Goal: Navigation & Orientation: Find specific page/section

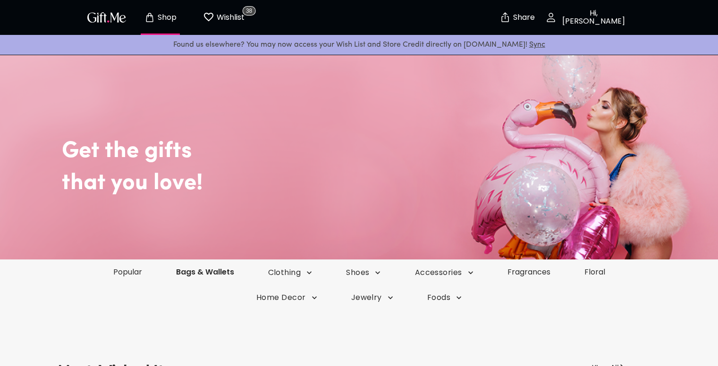
click at [211, 276] on link "Bags & Wallets" at bounding box center [205, 272] width 92 height 11
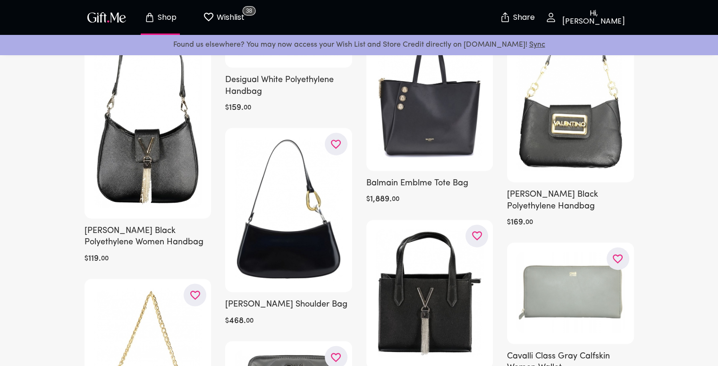
scroll to position [1369, 0]
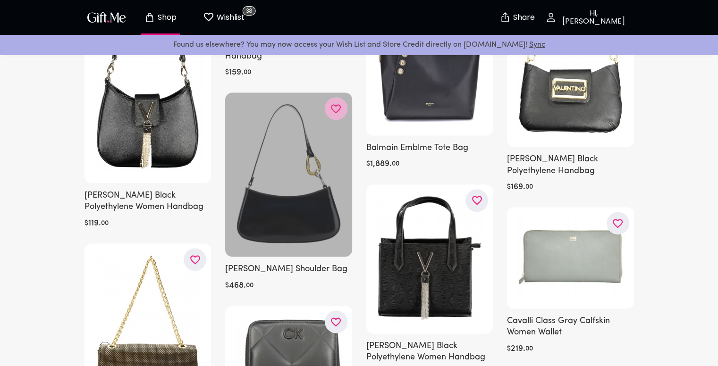
click at [0, 0] on icon "button" at bounding box center [0, 0] width 0 height 0
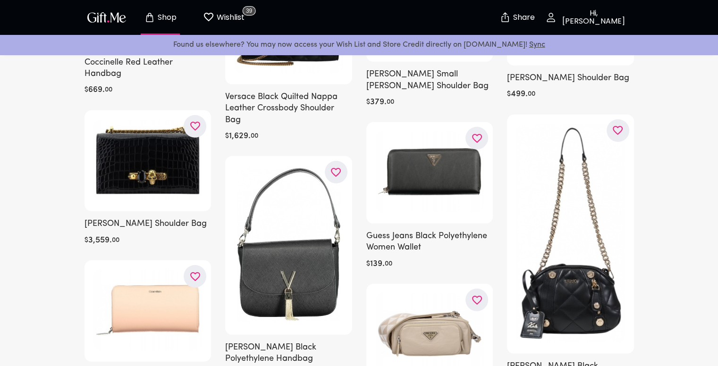
scroll to position [2737, 0]
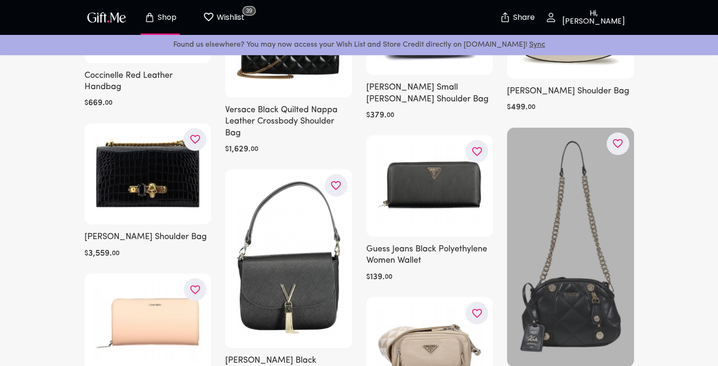
click at [0, 0] on icon "button" at bounding box center [0, 0] width 0 height 0
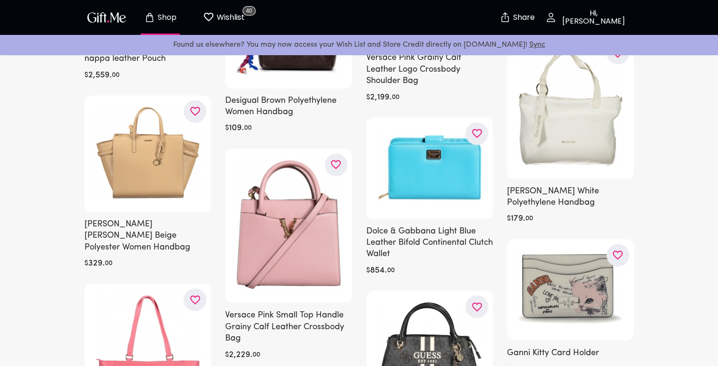
scroll to position [12222, 0]
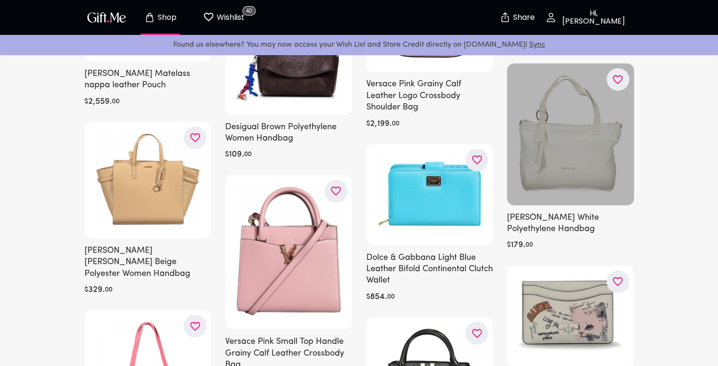
click at [611, 71] on button "button" at bounding box center [617, 79] width 23 height 23
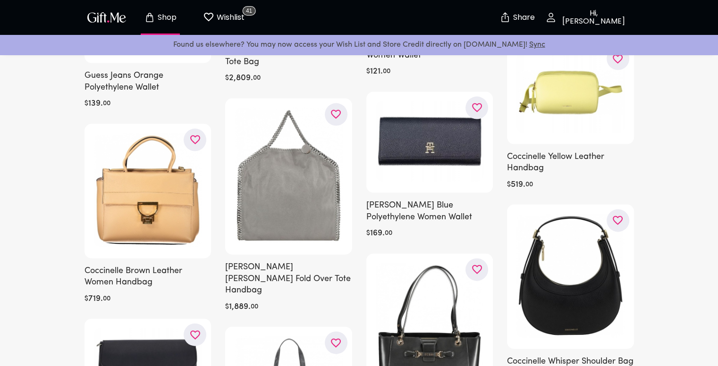
scroll to position [12883, 0]
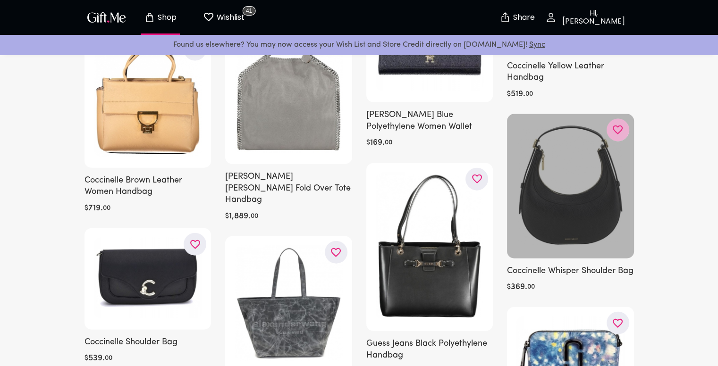
click at [614, 119] on button "button" at bounding box center [617, 130] width 23 height 23
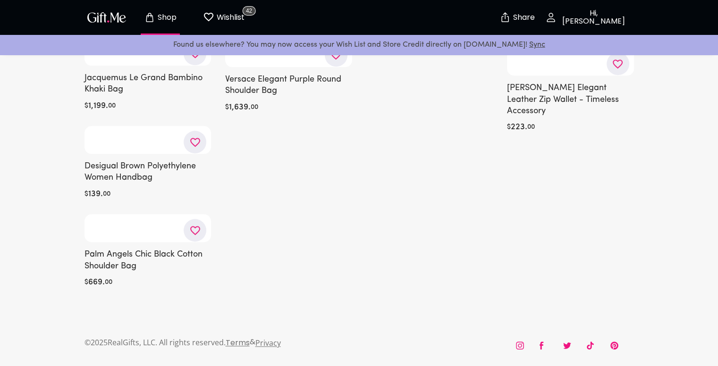
scroll to position [31476, 0]
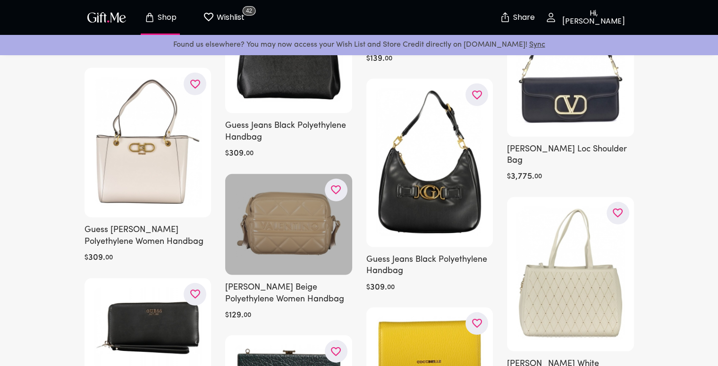
click at [0, 0] on icon "button" at bounding box center [0, 0] width 0 height 0
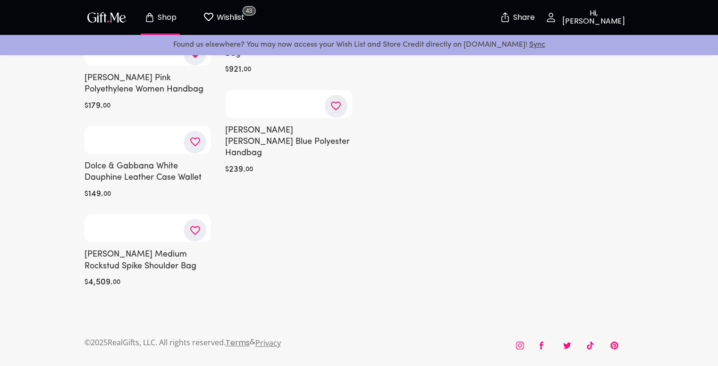
scroll to position [39807, 0]
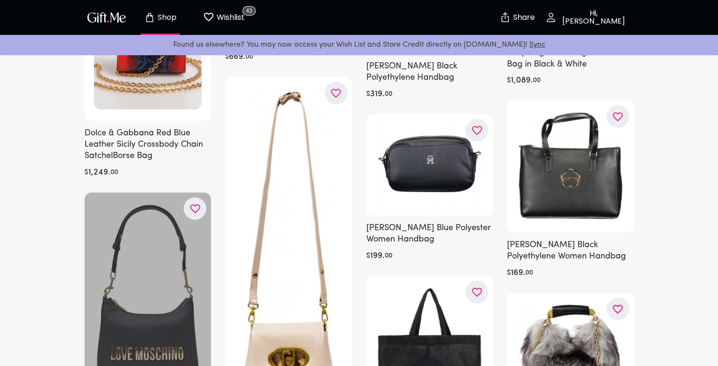
click at [0, 0] on icon "button" at bounding box center [0, 0] width 0 height 0
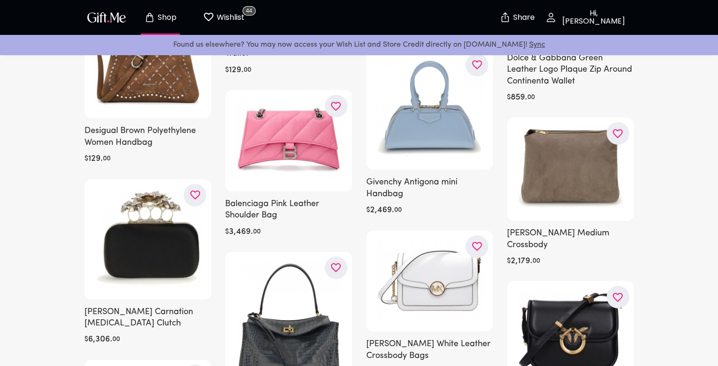
scroll to position [56830, 0]
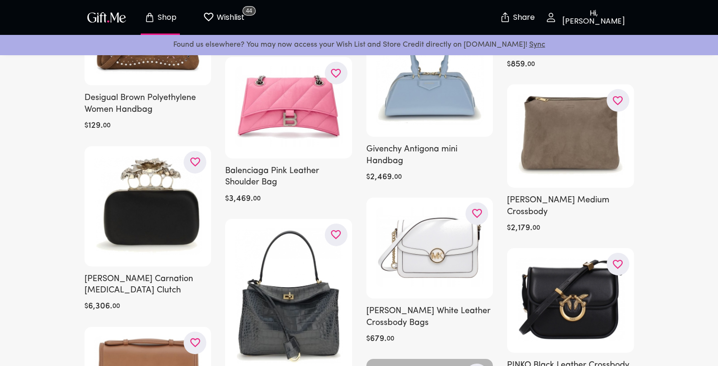
click at [0, 0] on icon "button" at bounding box center [0, 0] width 0 height 0
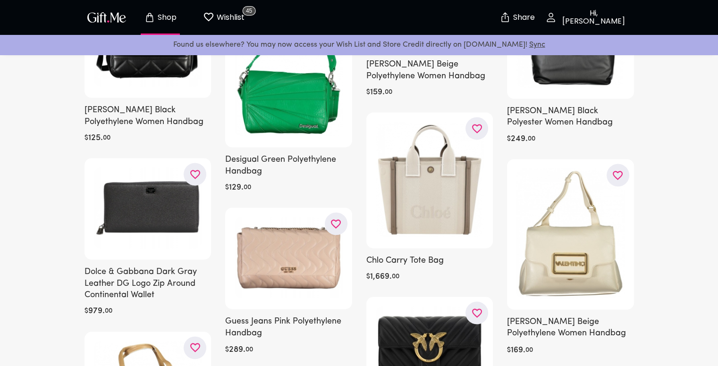
scroll to position [58897, 0]
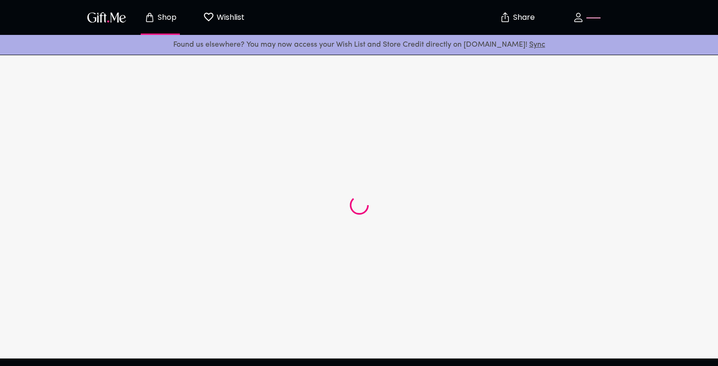
click at [219, 18] on p "Wishlist" at bounding box center [229, 17] width 30 height 12
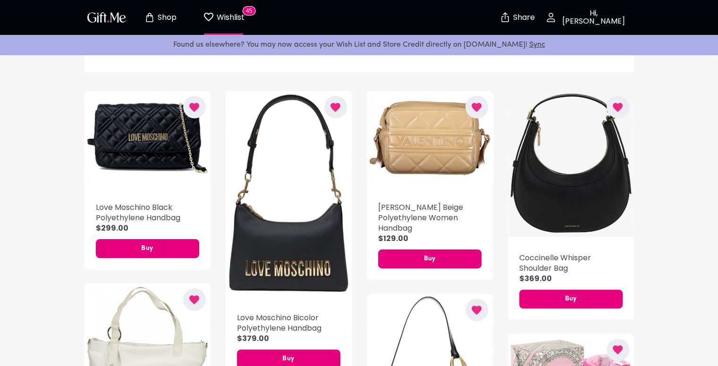
scroll to position [189, 0]
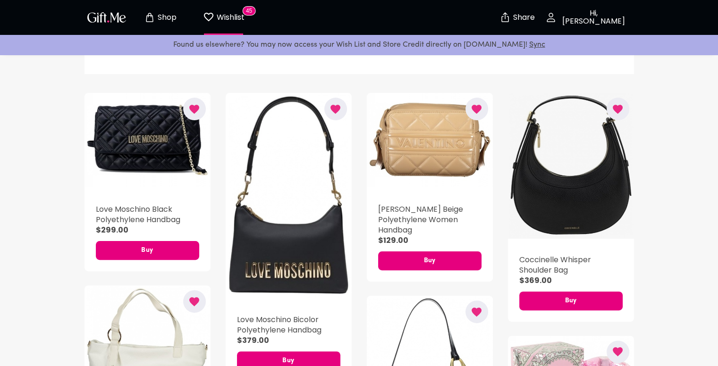
click at [541, 163] on div "button" at bounding box center [571, 166] width 126 height 146
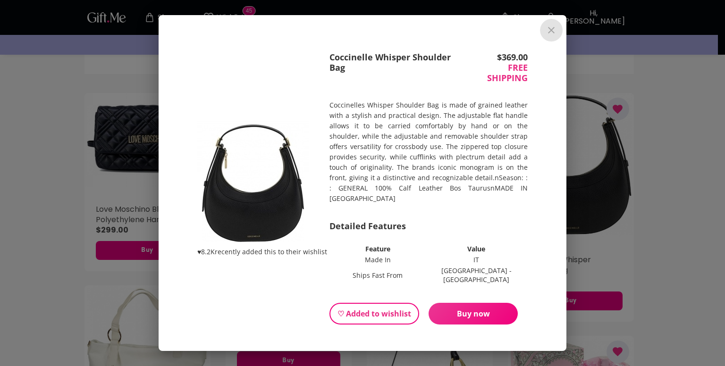
click at [553, 32] on icon "close" at bounding box center [551, 30] width 11 height 11
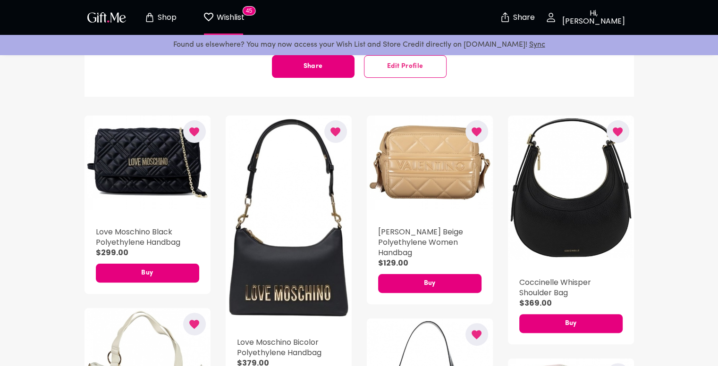
scroll to position [142, 0]
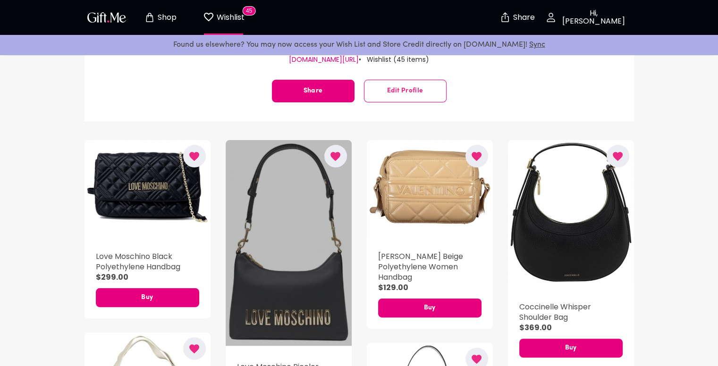
click at [285, 211] on div "button" at bounding box center [289, 243] width 126 height 206
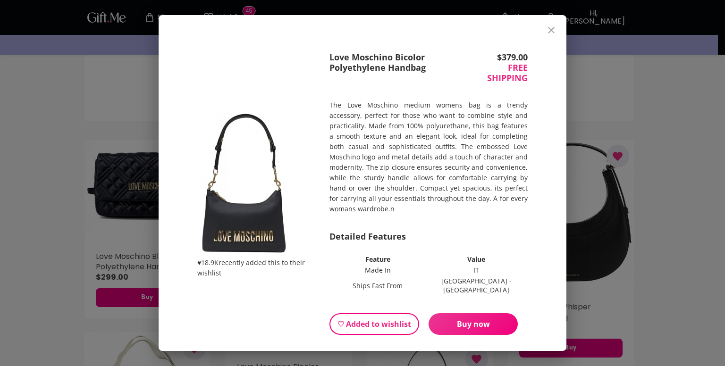
click at [554, 28] on icon "close" at bounding box center [551, 30] width 7 height 7
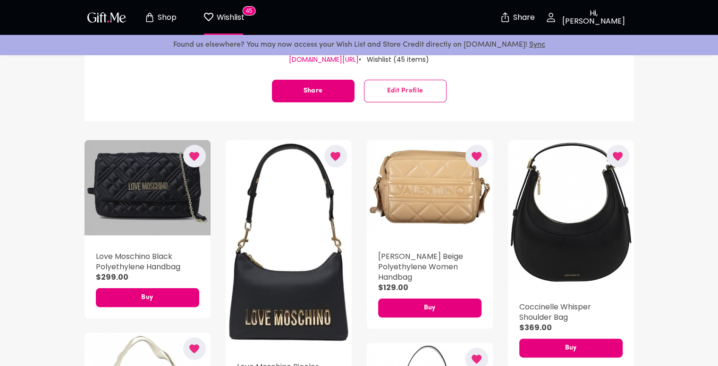
click at [160, 178] on div "button" at bounding box center [147, 187] width 126 height 95
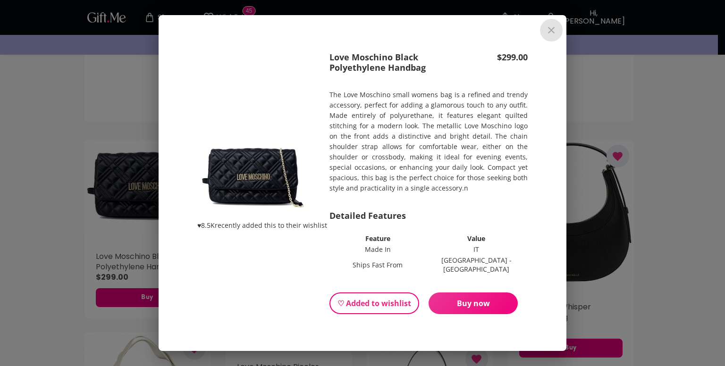
click at [550, 30] on icon "close" at bounding box center [551, 30] width 11 height 11
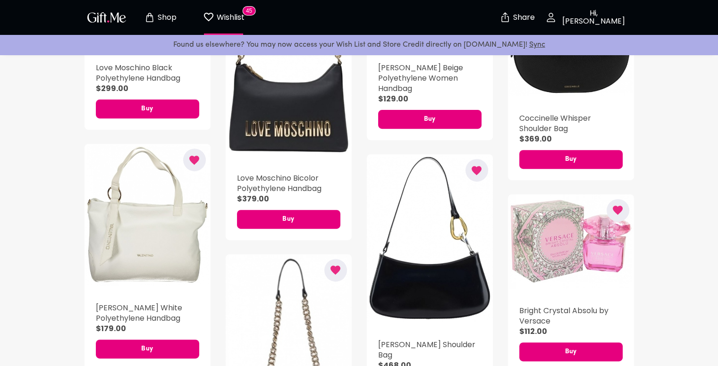
scroll to position [378, 0]
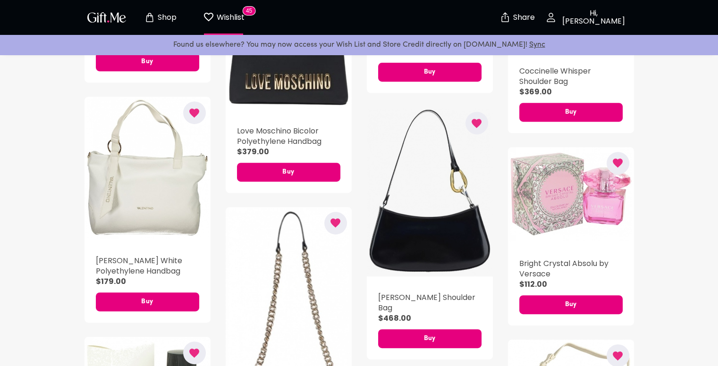
click at [428, 218] on div "button" at bounding box center [430, 191] width 126 height 169
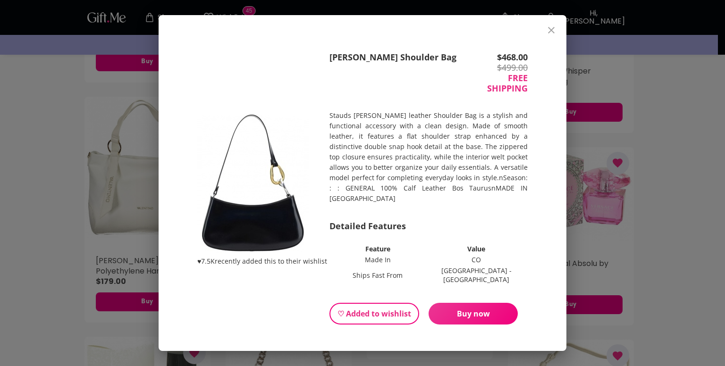
click at [547, 31] on icon "close" at bounding box center [551, 30] width 11 height 11
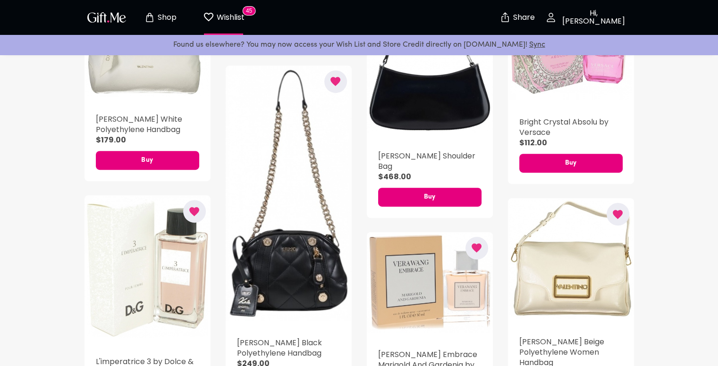
scroll to position [566, 0]
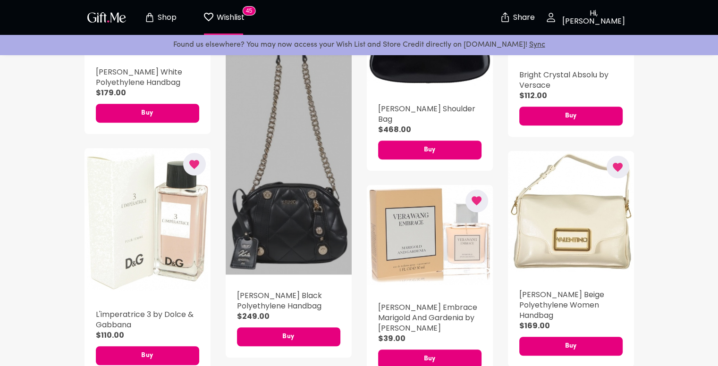
click at [311, 218] on div "button" at bounding box center [289, 146] width 126 height 257
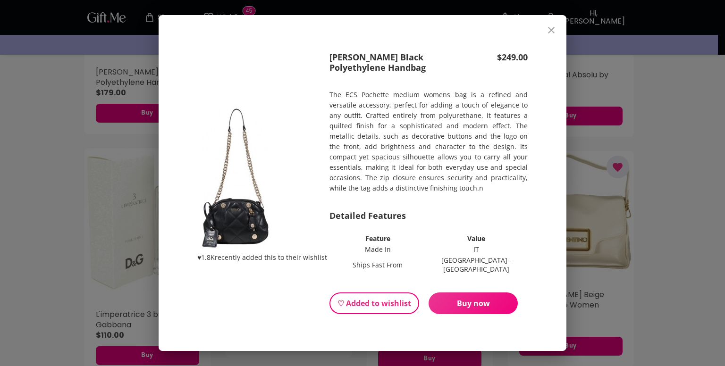
click at [232, 207] on img at bounding box center [235, 178] width 76 height 149
click at [552, 33] on icon "close" at bounding box center [551, 30] width 7 height 7
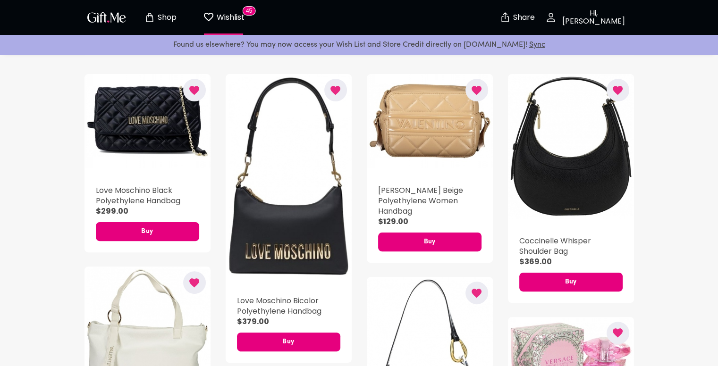
scroll to position [189, 0]
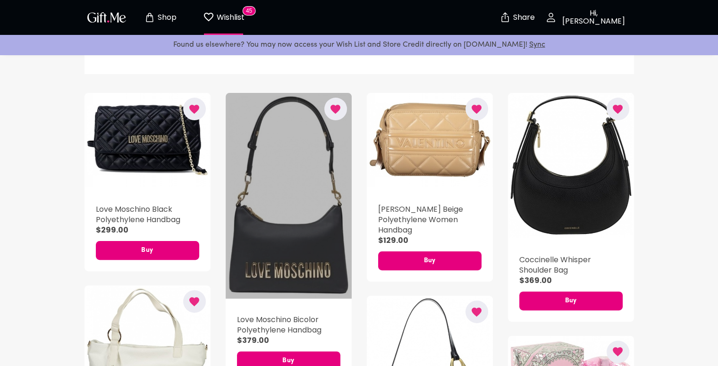
click at [318, 218] on div "button" at bounding box center [289, 196] width 126 height 206
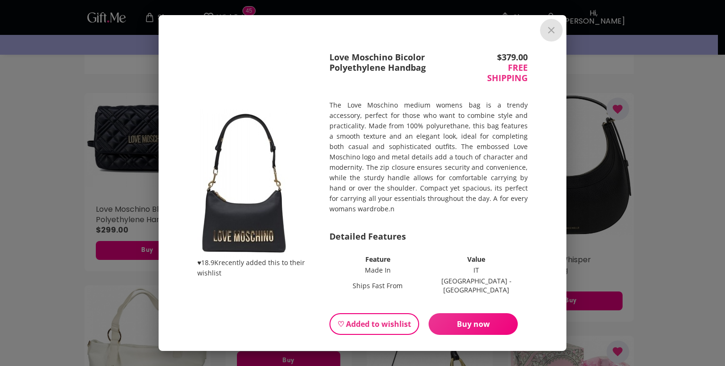
click at [556, 25] on icon "close" at bounding box center [551, 30] width 11 height 11
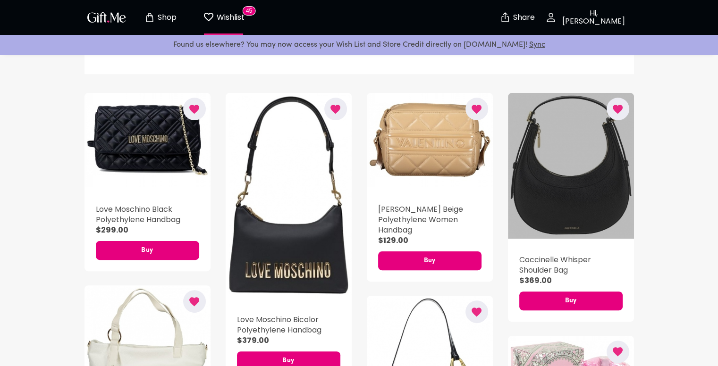
click at [579, 181] on div "button" at bounding box center [571, 166] width 126 height 146
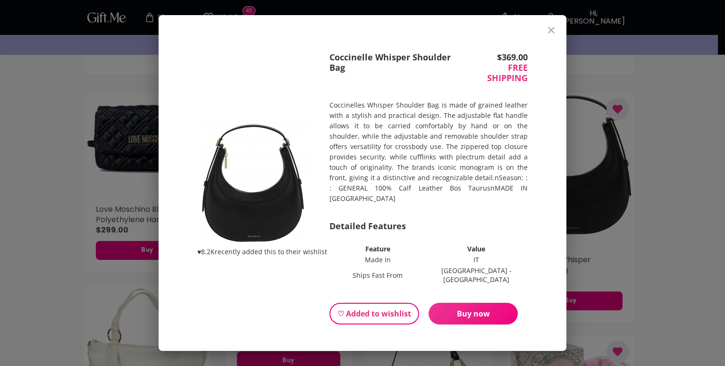
click at [547, 30] on icon "close" at bounding box center [551, 30] width 11 height 11
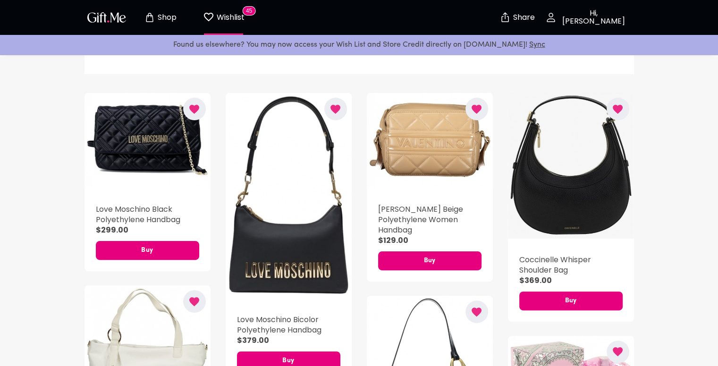
click at [607, 184] on div "button" at bounding box center [571, 166] width 126 height 146
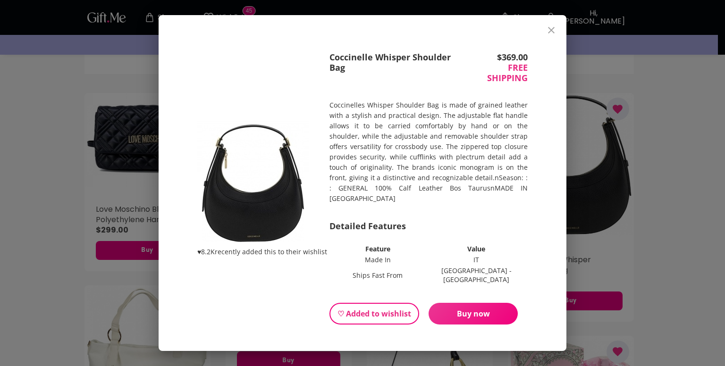
click at [552, 27] on button "close" at bounding box center [551, 30] width 23 height 23
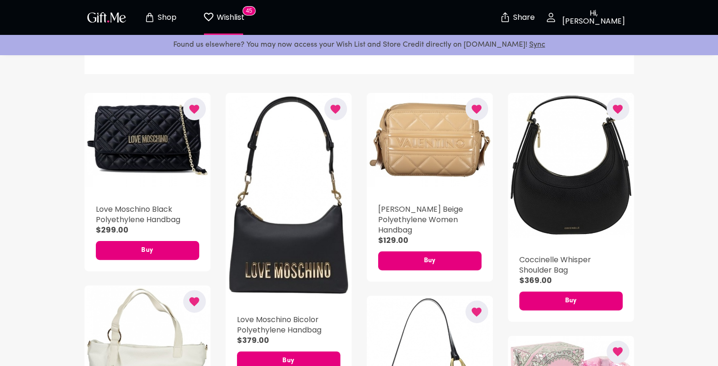
click at [478, 107] on icon "button" at bounding box center [476, 109] width 10 height 9
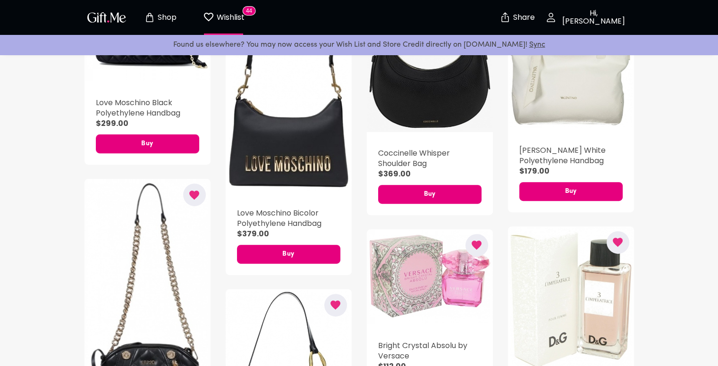
scroll to position [236, 0]
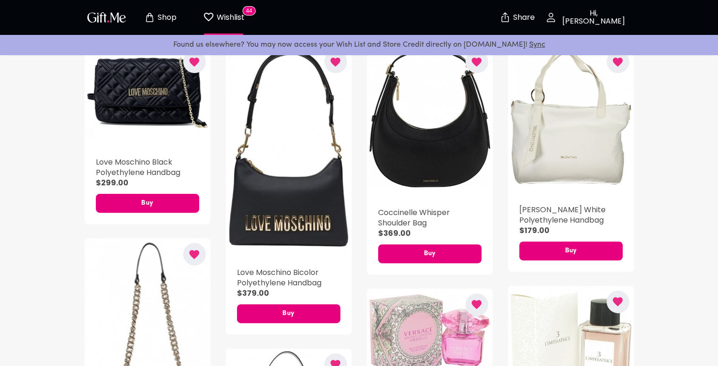
click at [193, 260] on icon "button" at bounding box center [194, 255] width 12 height 12
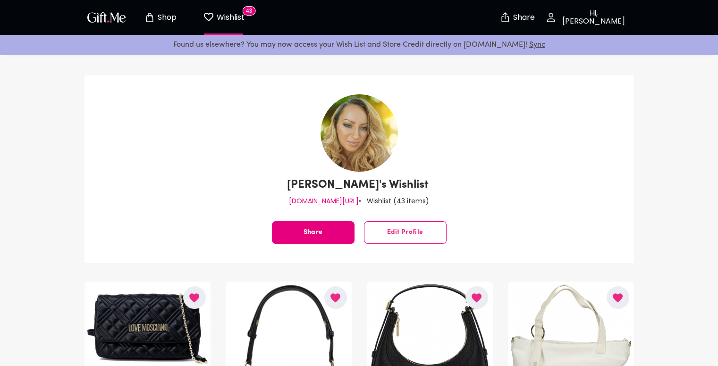
scroll to position [142, 0]
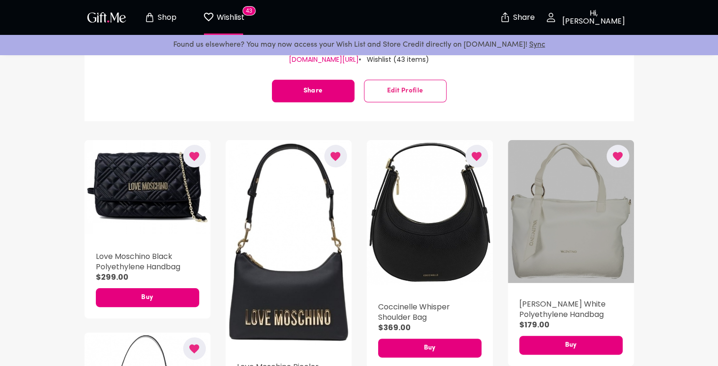
click at [608, 219] on div "button" at bounding box center [571, 211] width 126 height 143
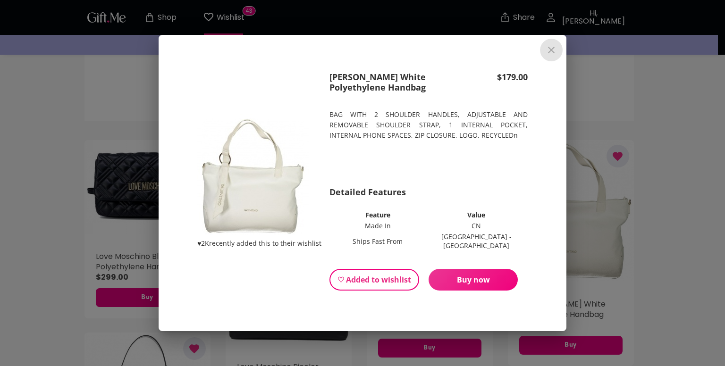
click at [550, 52] on icon "close" at bounding box center [551, 49] width 11 height 11
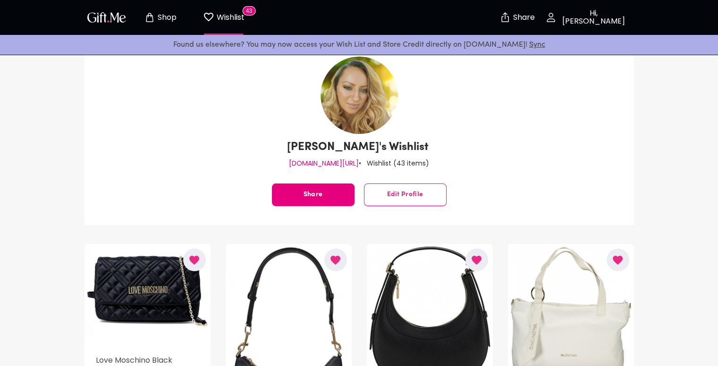
scroll to position [0, 0]
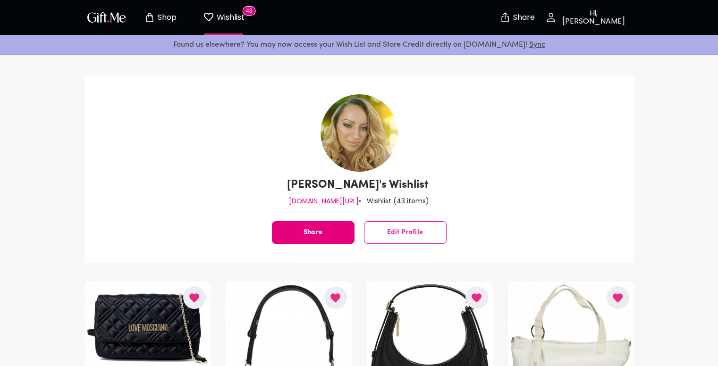
click at [174, 19] on p "Shop" at bounding box center [165, 18] width 21 height 8
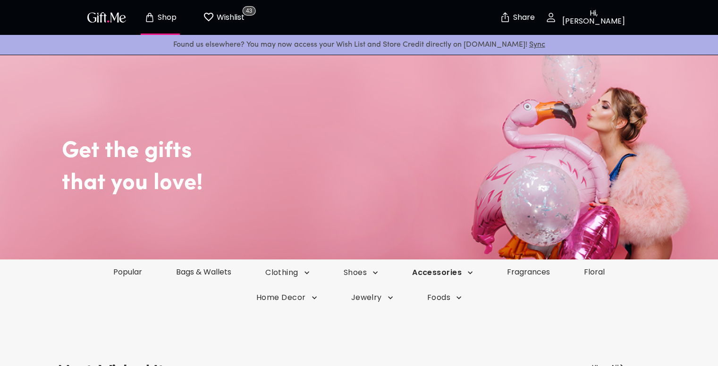
click at [468, 273] on icon "button" at bounding box center [469, 272] width 9 height 9
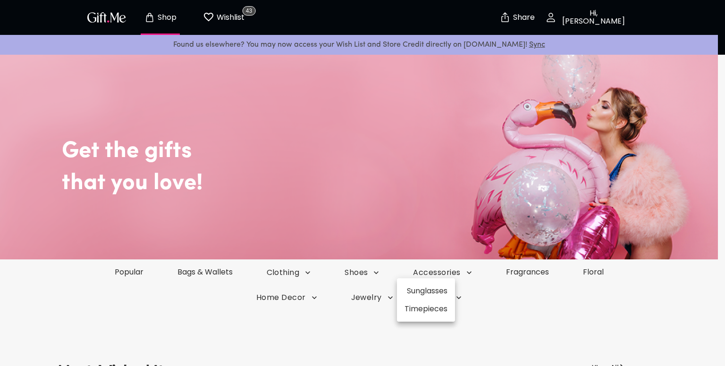
click at [653, 316] on div at bounding box center [362, 183] width 725 height 366
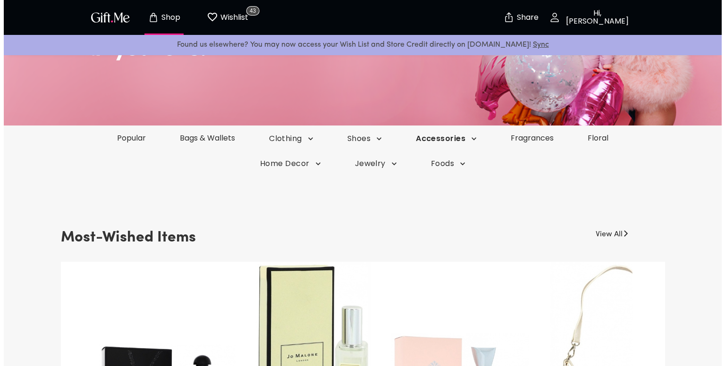
scroll to position [142, 0]
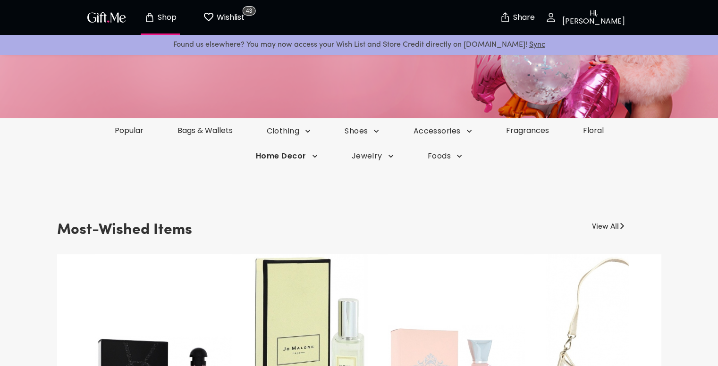
click at [318, 158] on icon "button" at bounding box center [314, 155] width 9 height 9
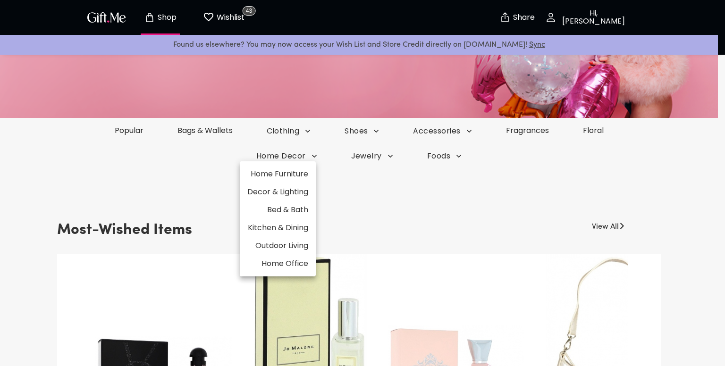
click at [309, 131] on div at bounding box center [362, 183] width 725 height 366
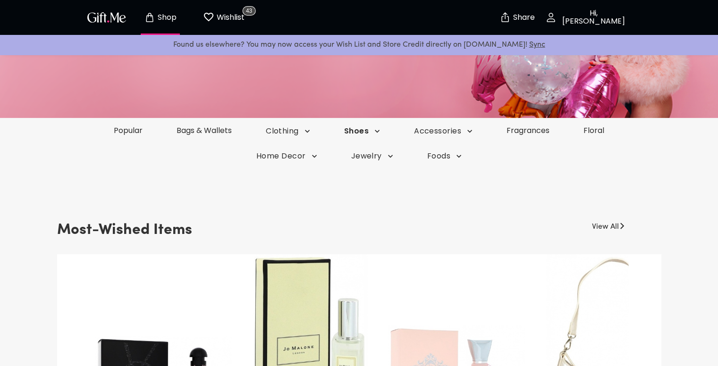
click at [374, 131] on icon "button" at bounding box center [376, 130] width 9 height 9
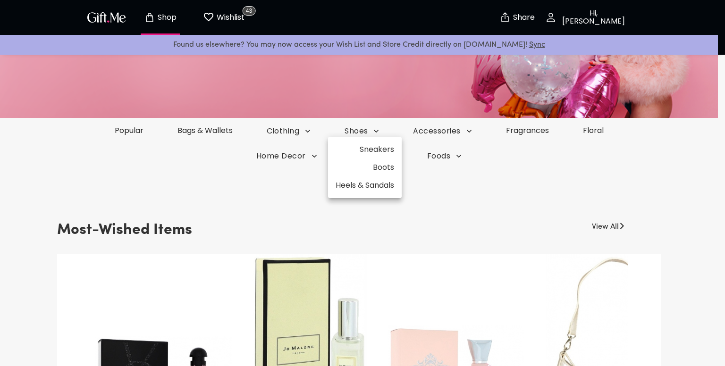
click at [313, 132] on div at bounding box center [362, 183] width 725 height 366
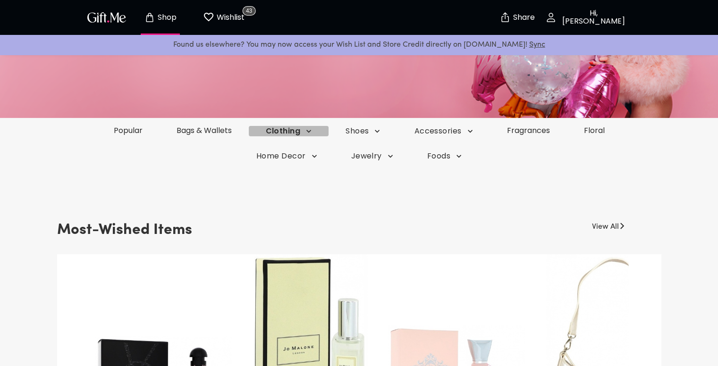
click at [311, 132] on icon "button" at bounding box center [308, 130] width 9 height 9
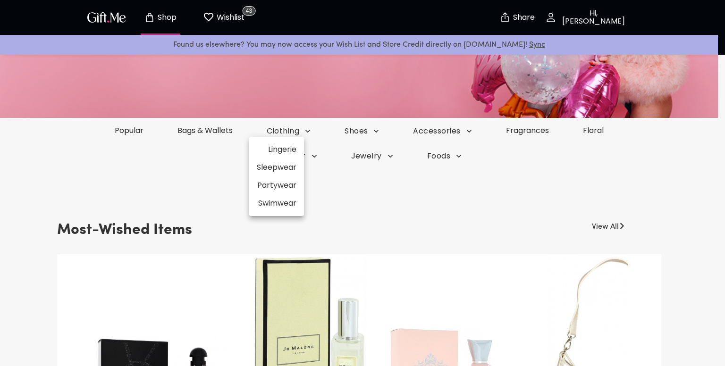
click at [267, 203] on li "Swimwear" at bounding box center [276, 203] width 55 height 18
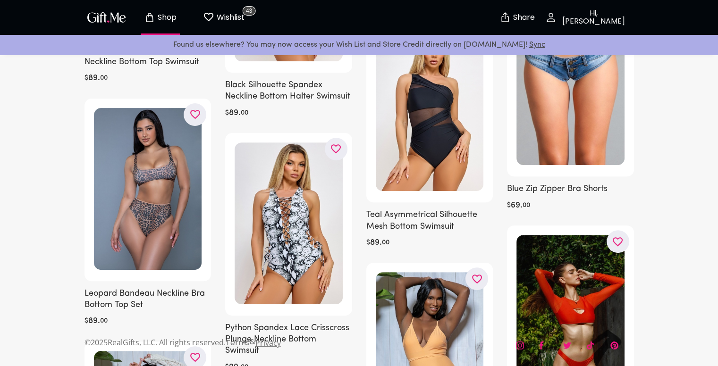
scroll to position [7314, 0]
